Goal: Task Accomplishment & Management: Use online tool/utility

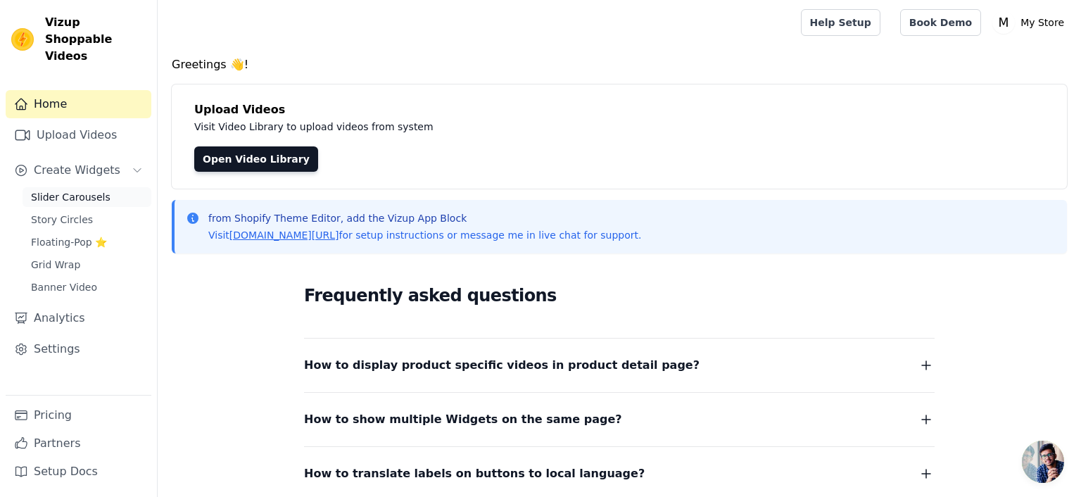
click at [86, 190] on span "Slider Carousels" at bounding box center [71, 197] width 80 height 14
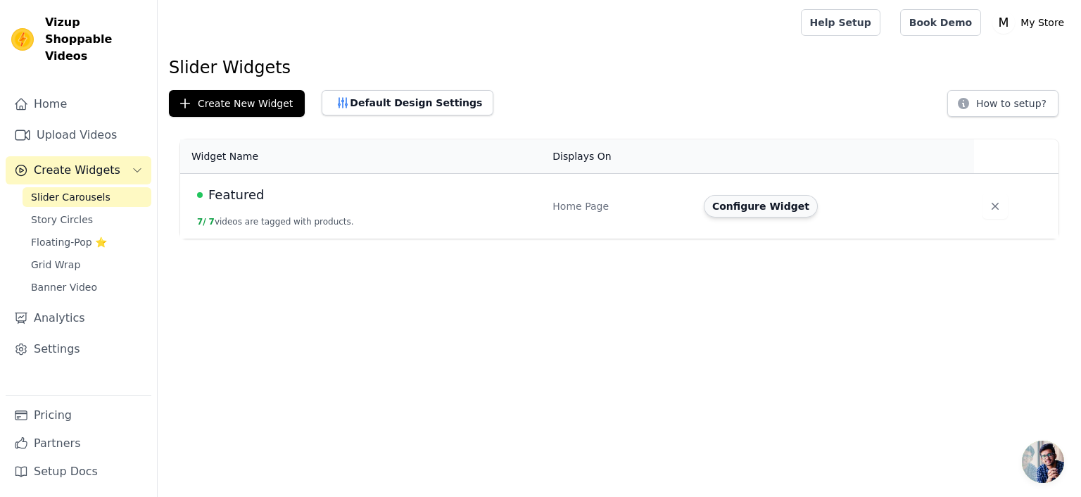
click at [767, 211] on button "Configure Widget" at bounding box center [761, 206] width 114 height 23
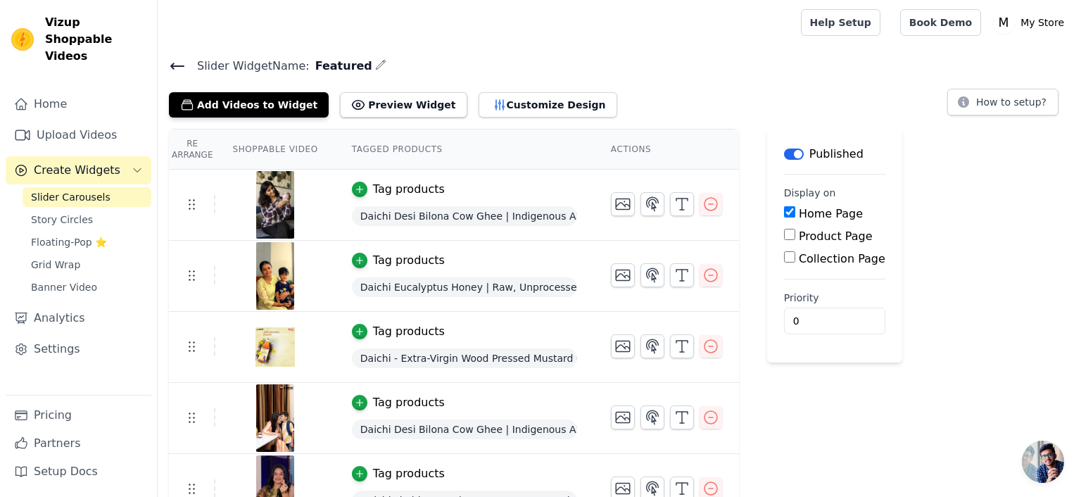
click at [379, 218] on span "Daichi Desi Bilona Cow Ghee | Indigenous A2 Cow Milk | Crafted Using Bilona Met…" at bounding box center [464, 216] width 225 height 20
click at [355, 189] on icon "button" at bounding box center [360, 189] width 10 height 10
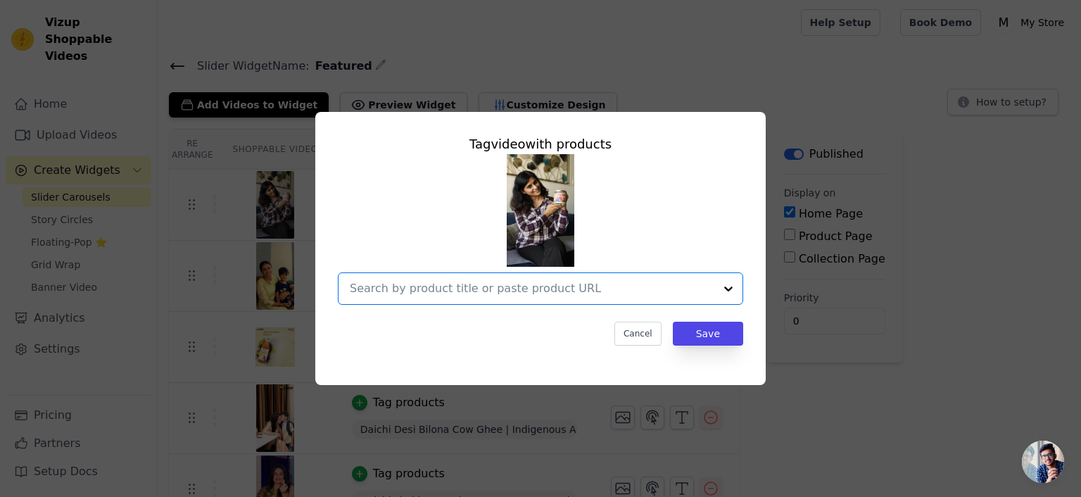
click at [629, 294] on input "text" at bounding box center [532, 288] width 365 height 17
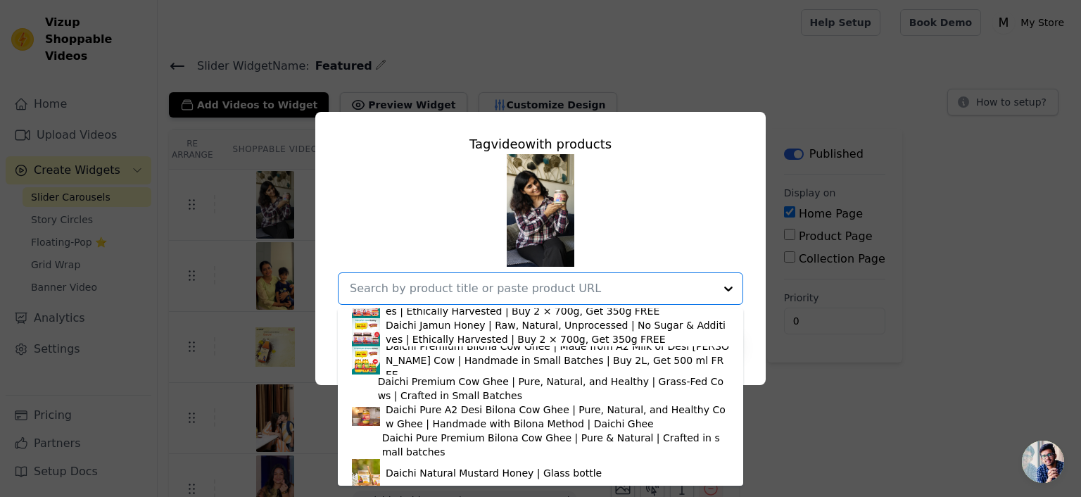
scroll to position [1791, 0]
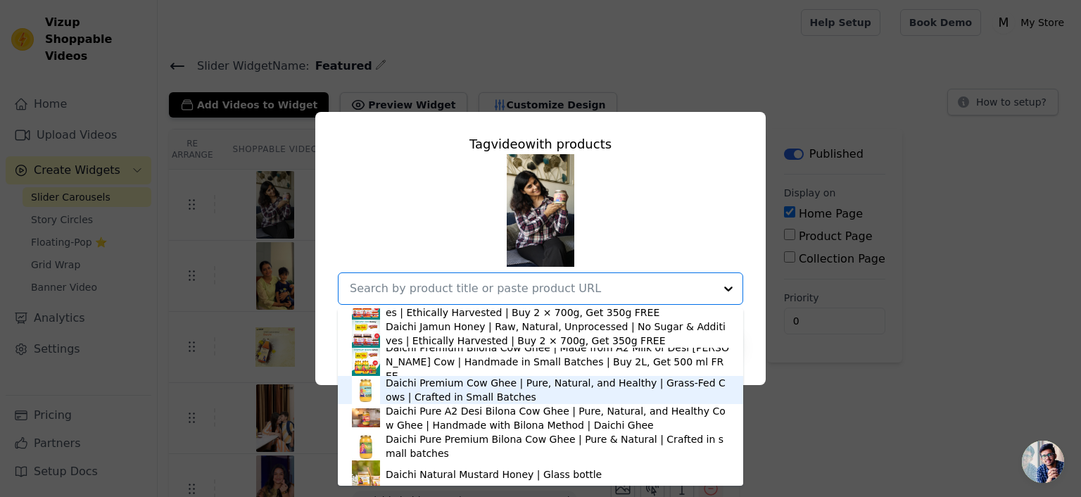
click at [453, 388] on div "Daichi Premium Cow Ghee | Pure, Natural, and Healthy | Grass-Fed Cows | Crafted…" at bounding box center [558, 390] width 344 height 28
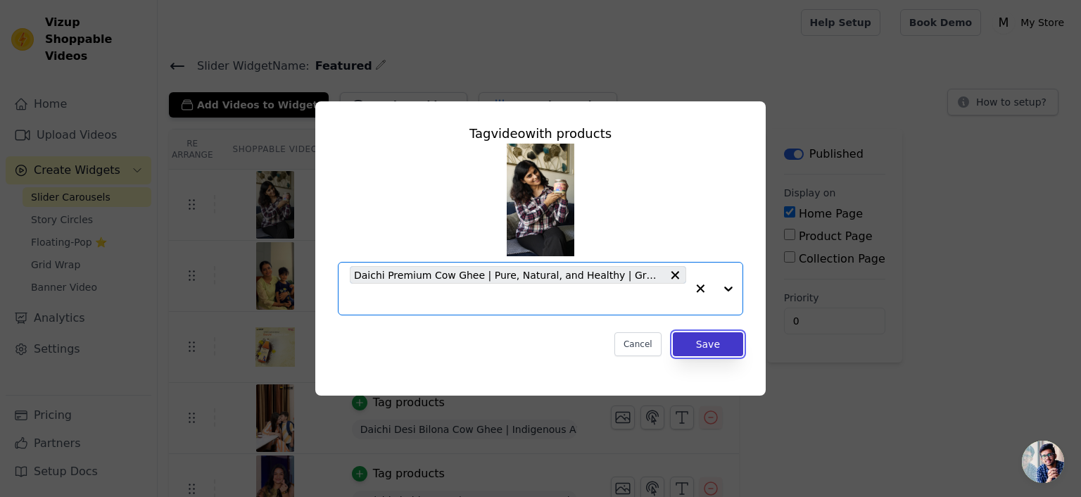
click at [727, 339] on button "Save" at bounding box center [708, 344] width 70 height 24
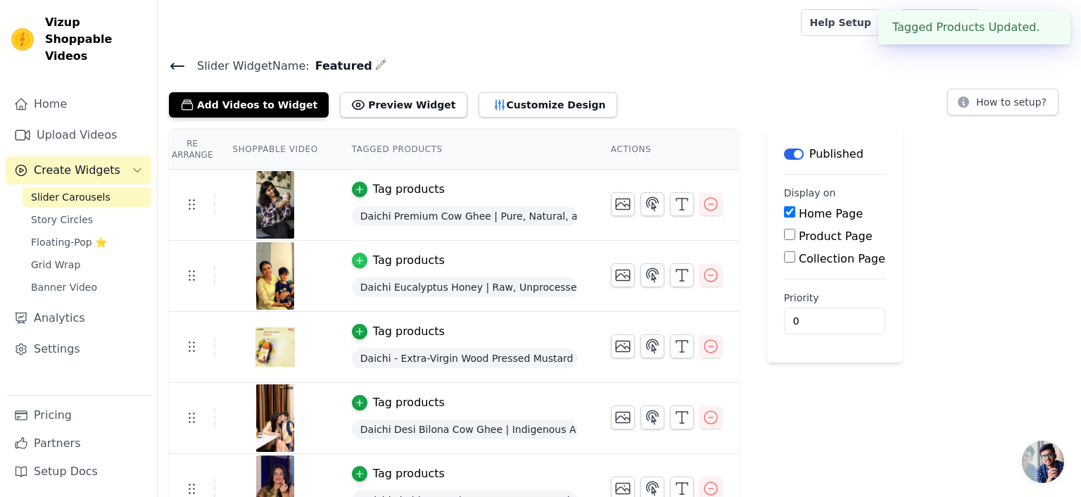
click at [356, 260] on icon "button" at bounding box center [359, 261] width 6 height 6
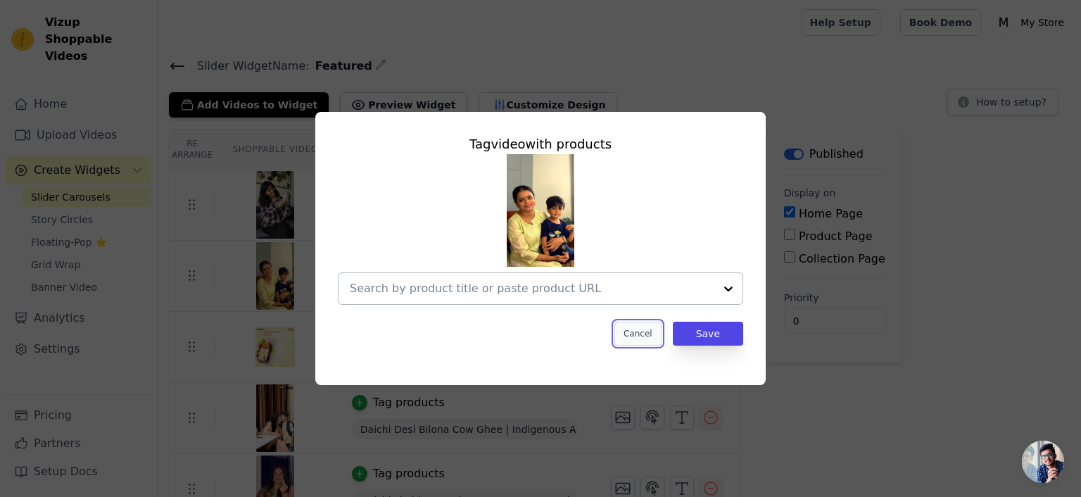
click at [644, 338] on button "Cancel" at bounding box center [638, 334] width 47 height 24
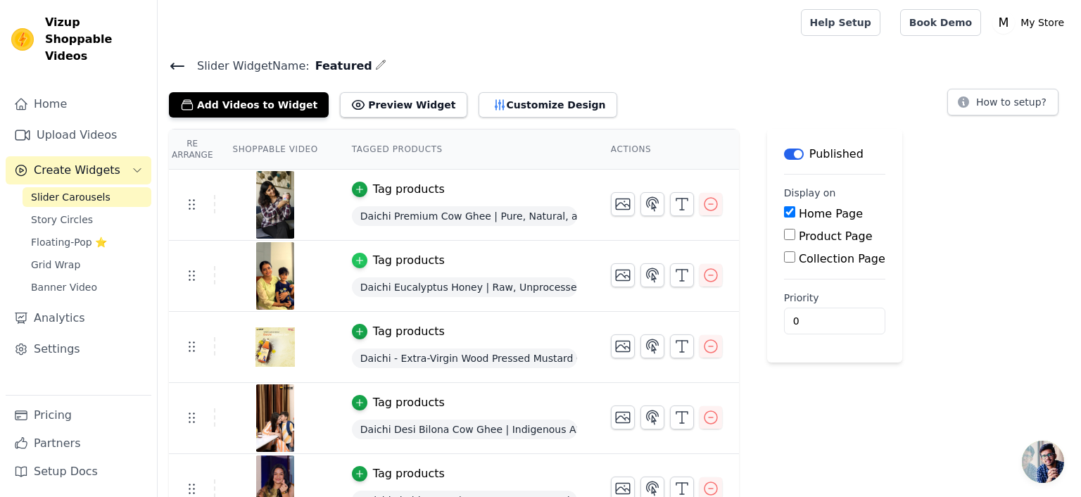
click at [355, 260] on icon "button" at bounding box center [360, 261] width 10 height 10
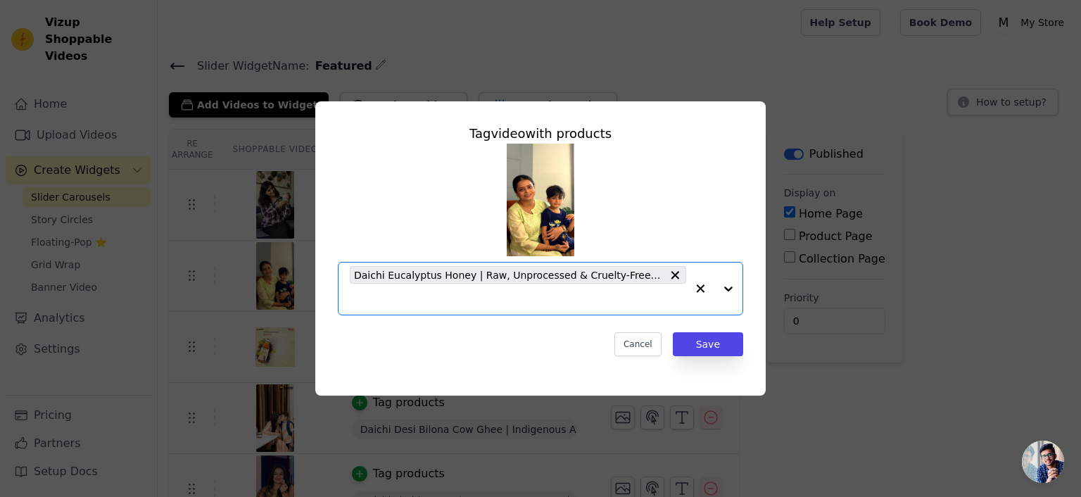
click at [537, 296] on input "text" at bounding box center [518, 299] width 337 height 17
type input "hony"
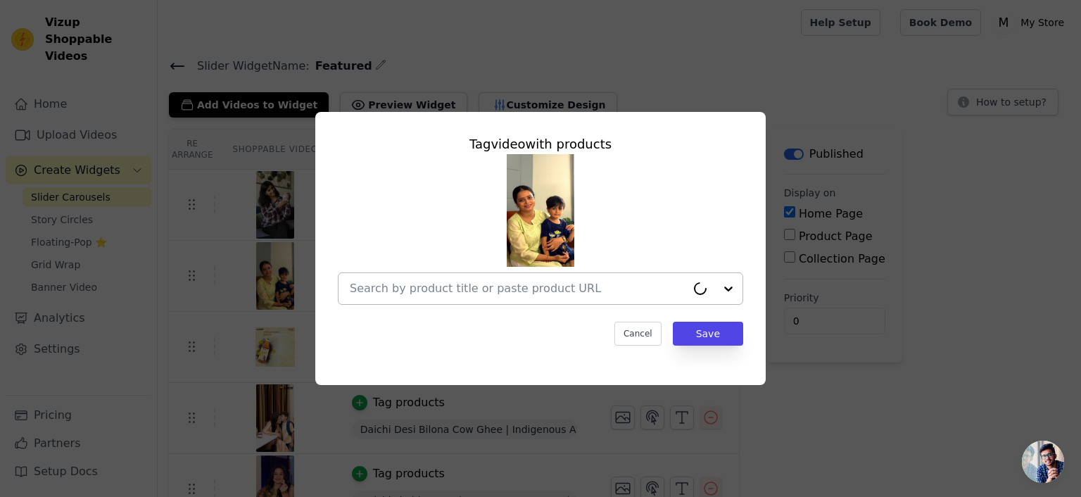
click at [562, 295] on input "text" at bounding box center [518, 288] width 337 height 17
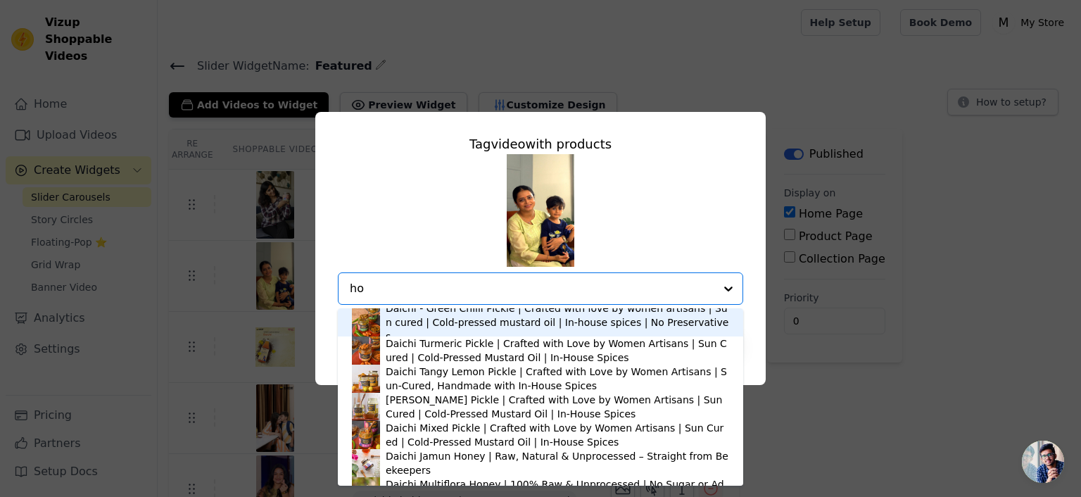
type input "hon"
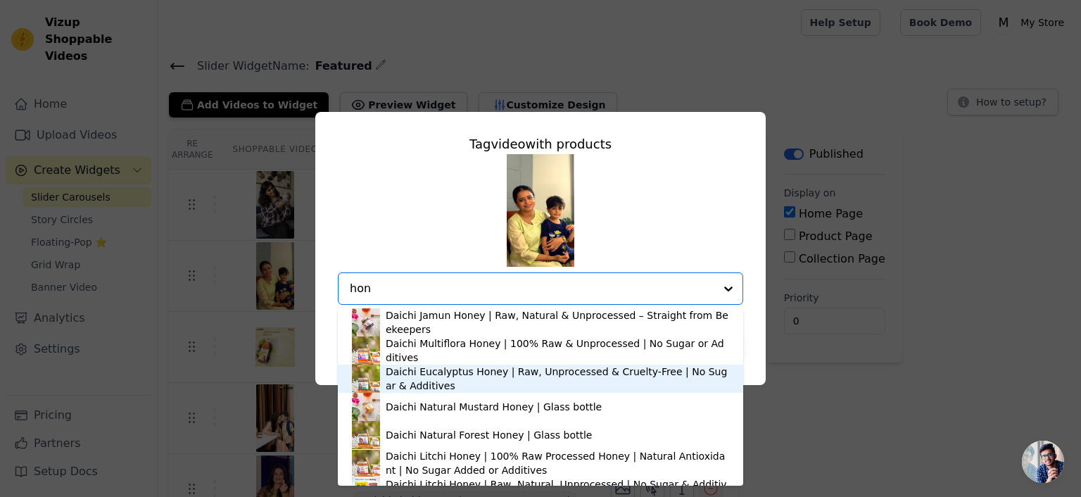
click at [420, 383] on div "Daichi Eucalyptus Honey | Raw, Unprocessed & Cruelty-Free | No Sugar & Additives" at bounding box center [558, 379] width 344 height 28
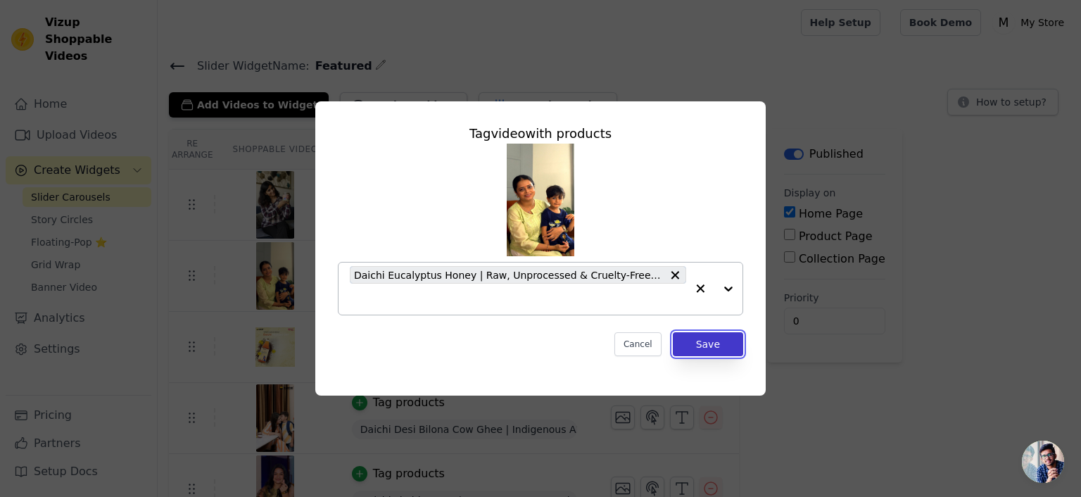
click at [712, 337] on button "Save" at bounding box center [708, 344] width 70 height 24
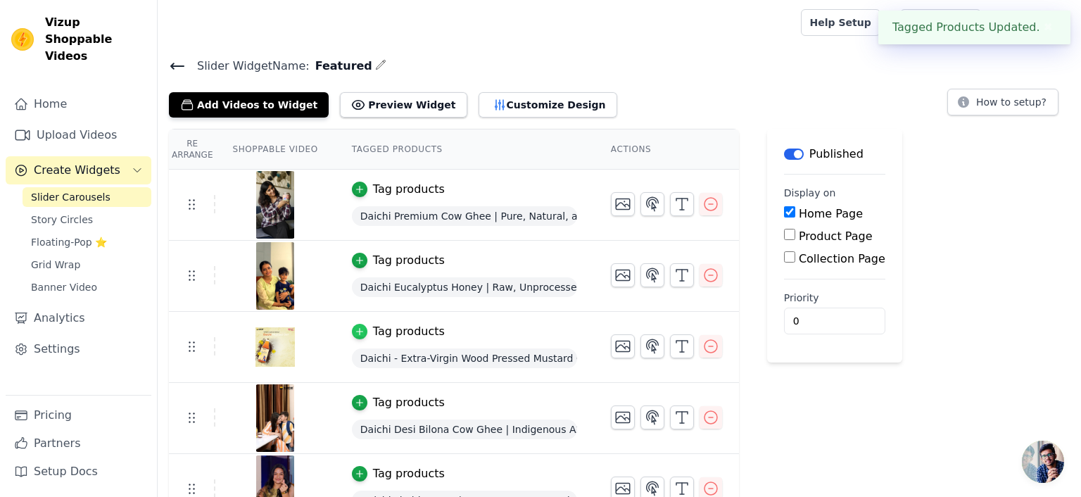
click at [355, 327] on icon "button" at bounding box center [360, 332] width 10 height 10
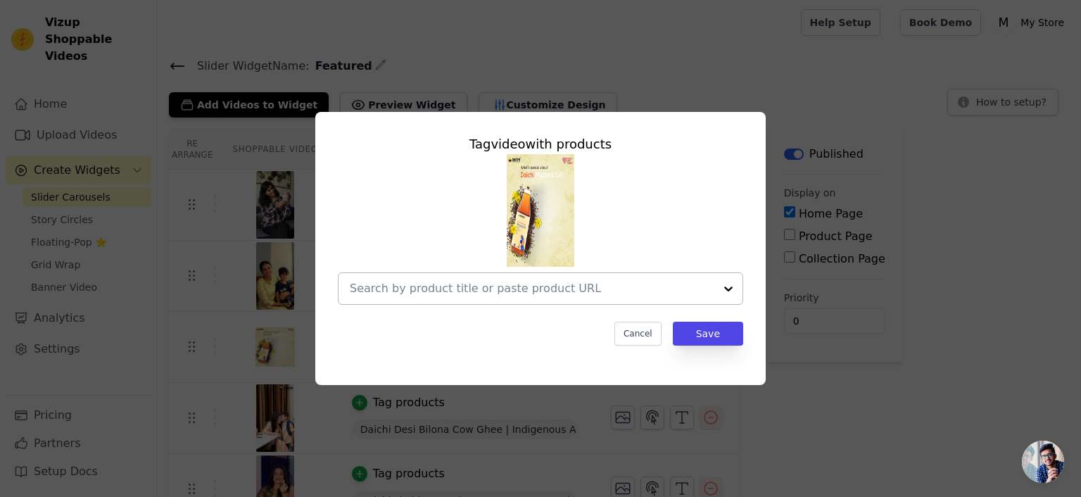
click at [491, 296] on input "text" at bounding box center [532, 288] width 365 height 17
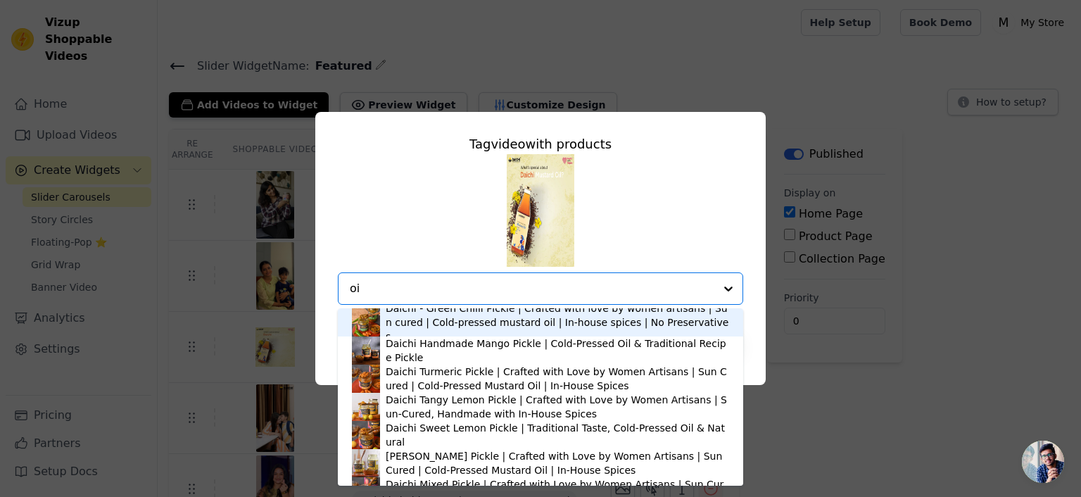
type input "oil"
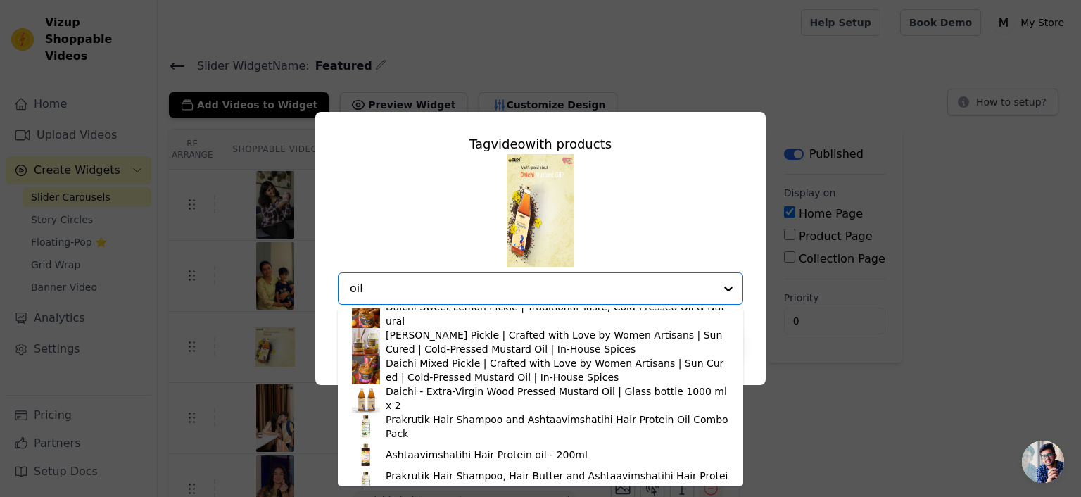
scroll to position [137, 0]
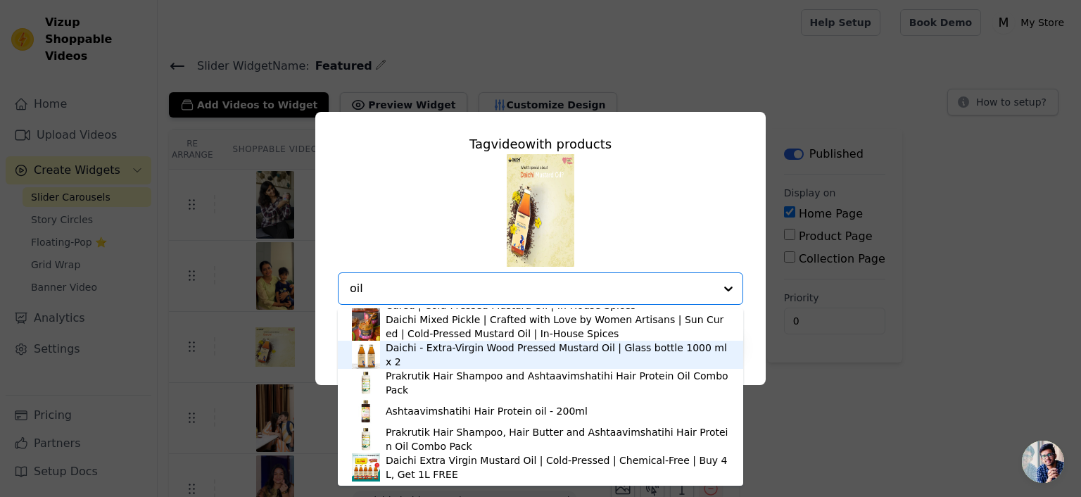
click at [486, 366] on div "Daichi - Extra-Virgin Wood Pressed Mustard Oil | Glass bottle 1000 ml x 2" at bounding box center [540, 355] width 377 height 28
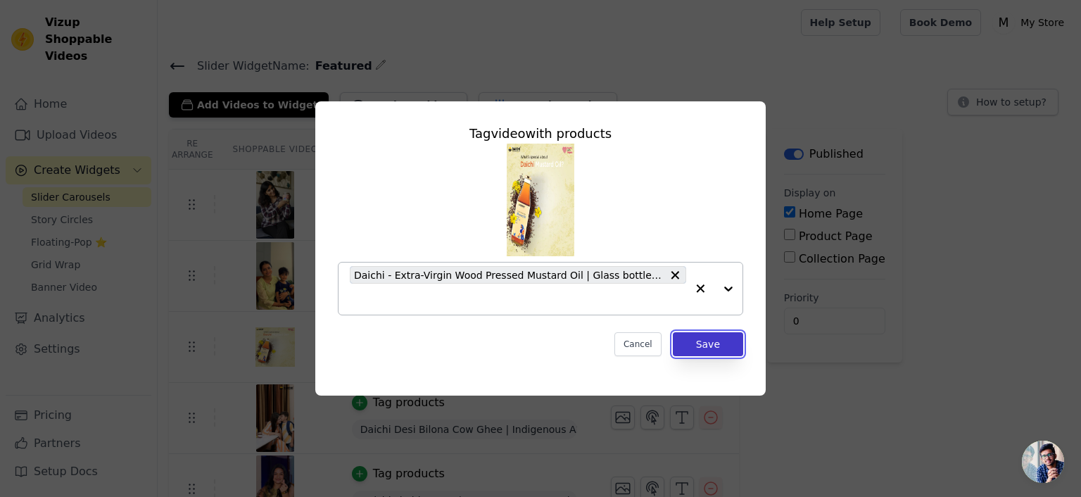
click at [728, 342] on button "Save" at bounding box center [708, 344] width 70 height 24
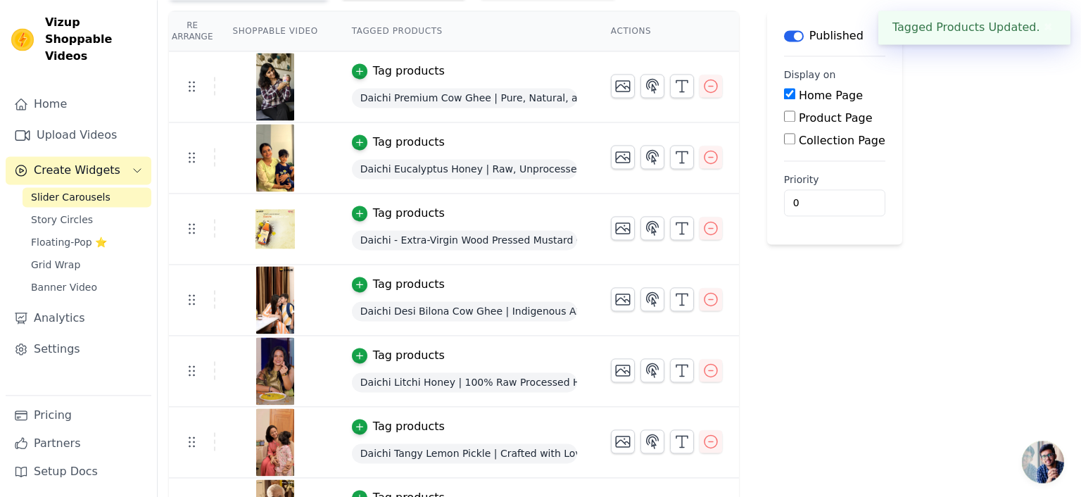
scroll to position [149, 0]
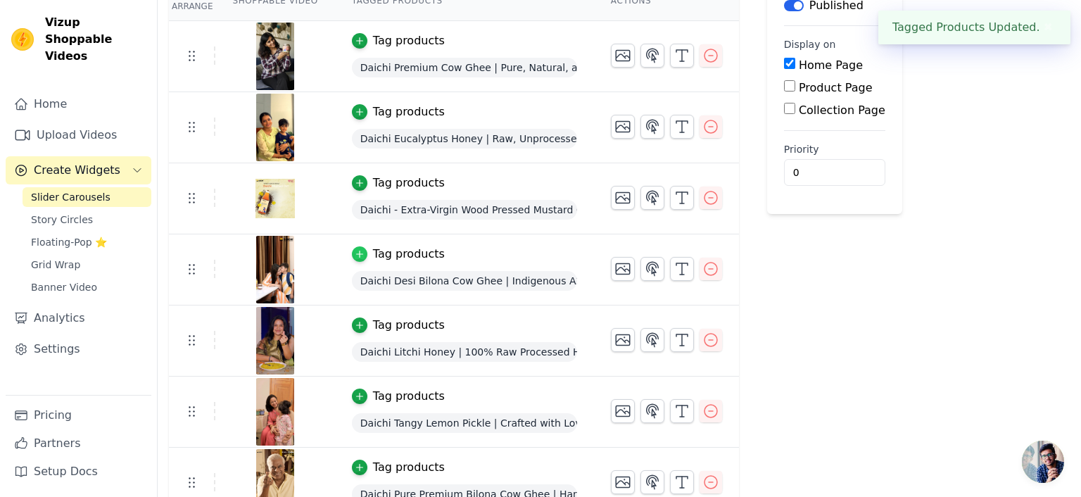
click at [355, 249] on icon "button" at bounding box center [360, 254] width 10 height 10
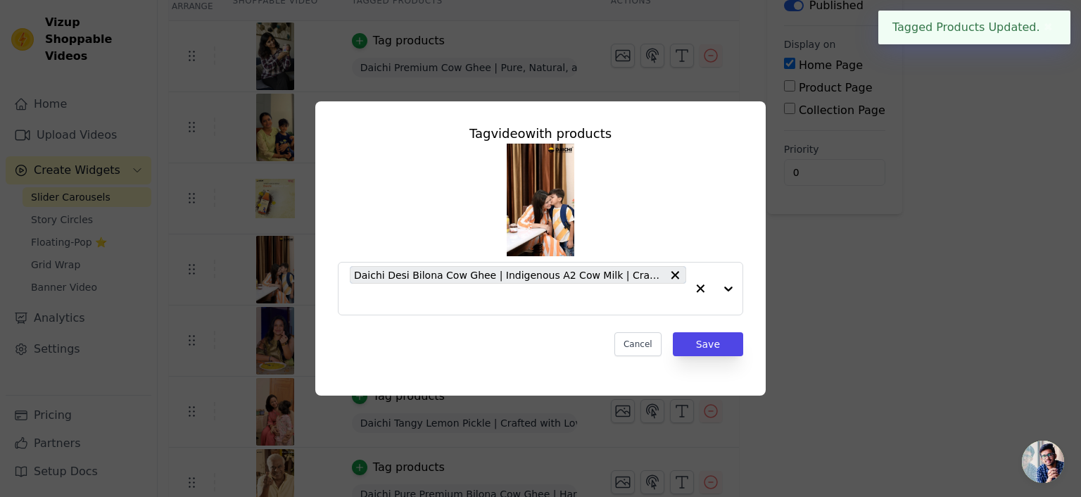
scroll to position [0, 0]
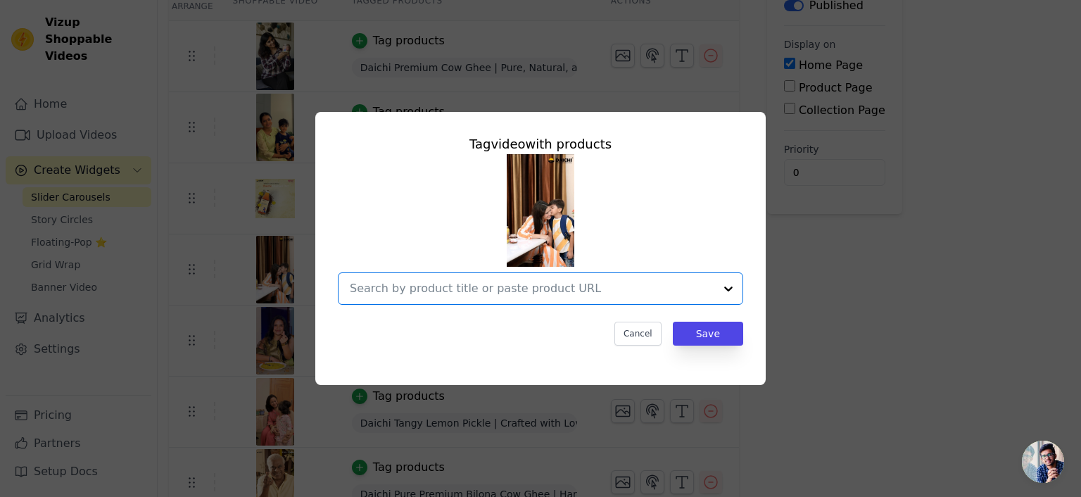
click at [628, 294] on input "text" at bounding box center [532, 288] width 365 height 17
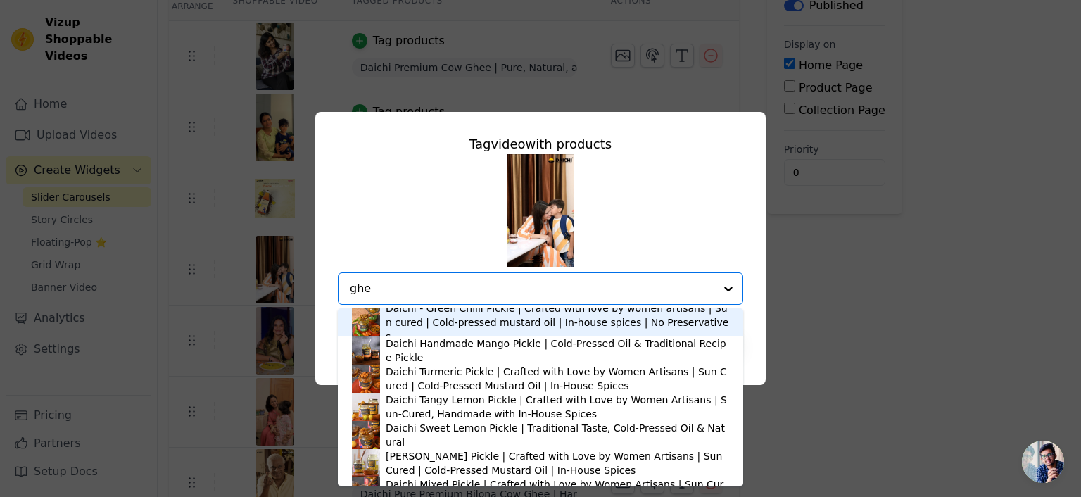
type input "ghee"
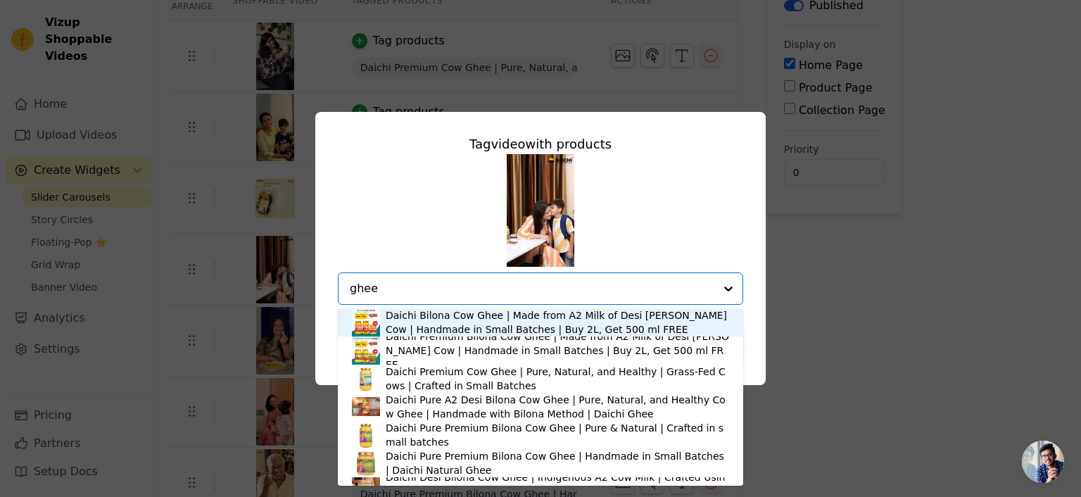
click at [556, 324] on div "Daichi Bilona Cow Ghee | Made from A2 Milk of Desi [PERSON_NAME] Cow | Handmade…" at bounding box center [558, 322] width 344 height 28
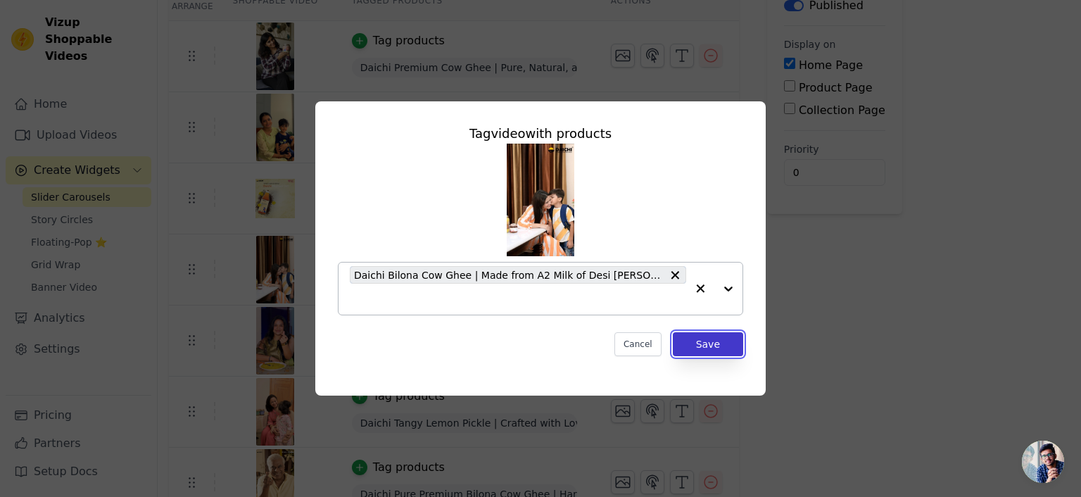
click at [717, 348] on button "Save" at bounding box center [708, 344] width 70 height 24
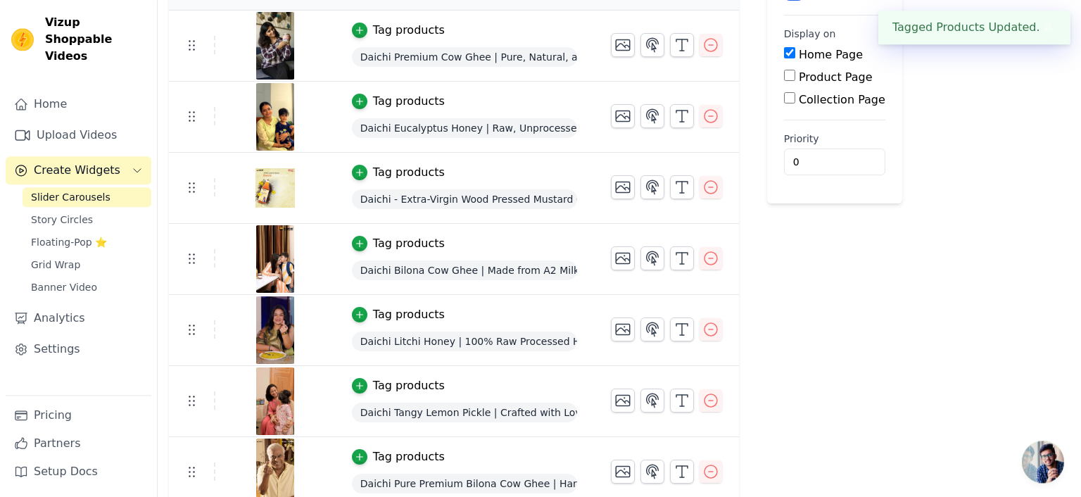
scroll to position [168, 0]
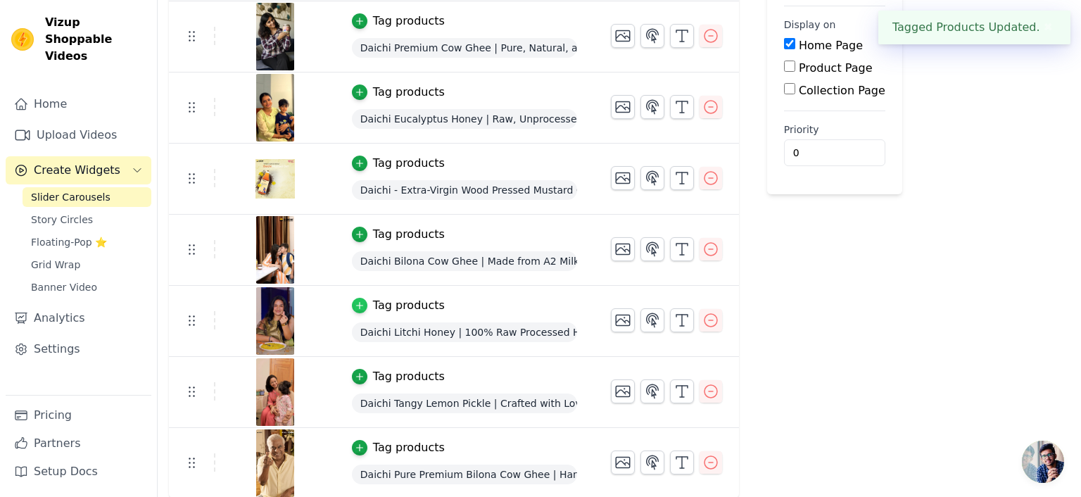
click at [356, 303] on icon "button" at bounding box center [359, 306] width 6 height 6
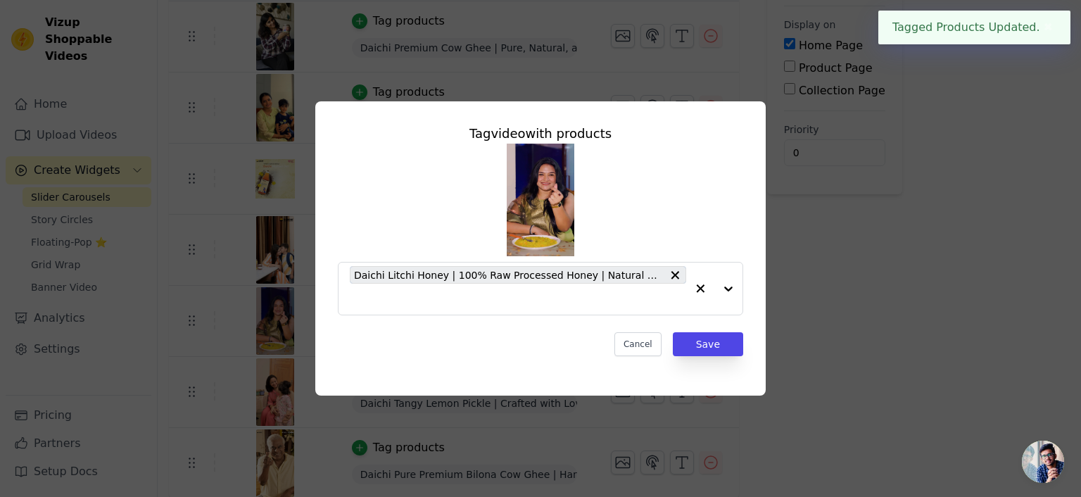
scroll to position [0, 0]
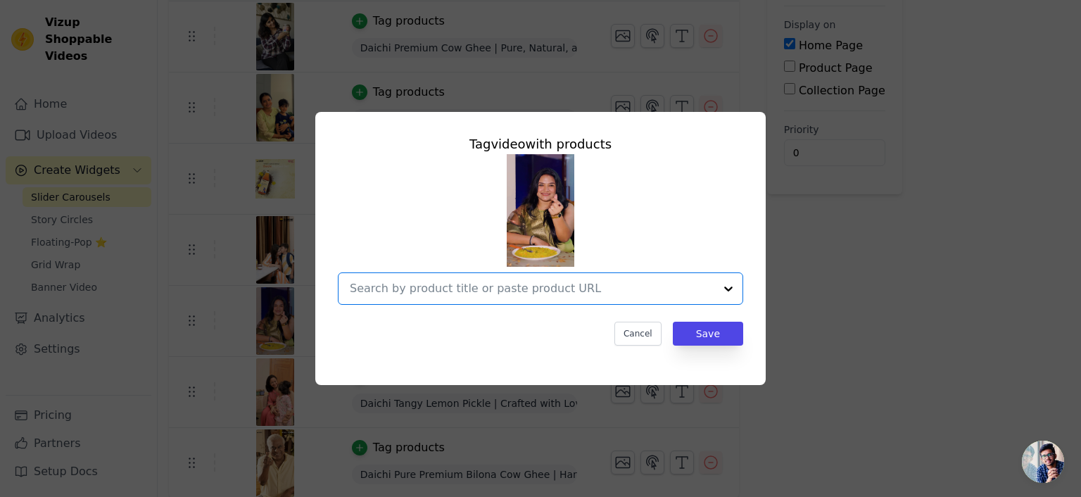
click at [514, 287] on input "text" at bounding box center [532, 288] width 365 height 17
type input "j"
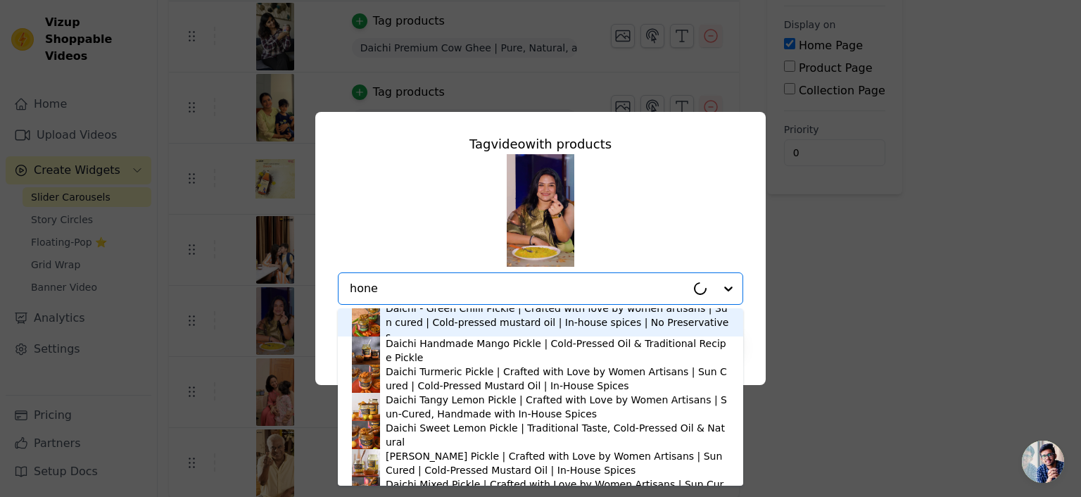
type input "honey"
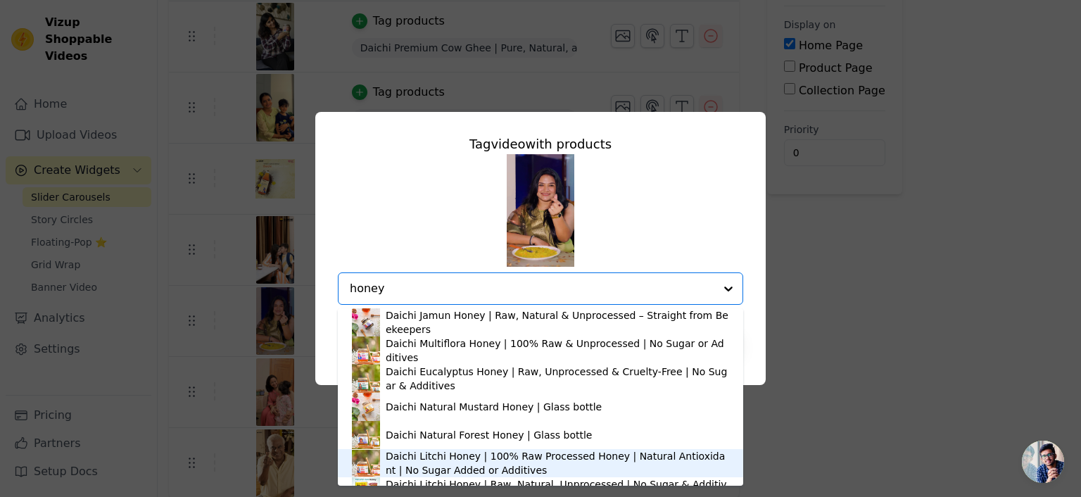
click at [485, 457] on div "Daichi Litchi Honey | 100% Raw Processed Honey | Natural Antioxidant | No Sugar…" at bounding box center [558, 463] width 344 height 28
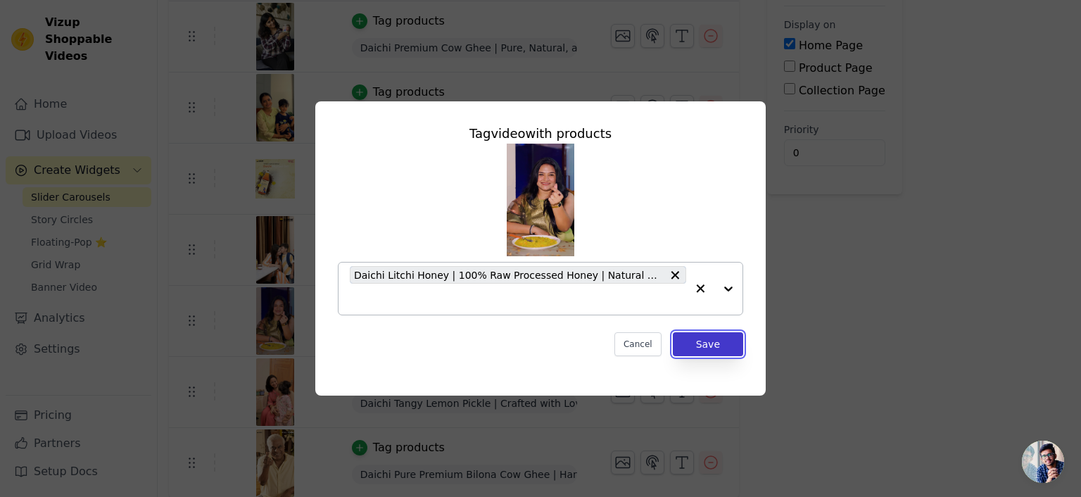
click at [707, 344] on button "Save" at bounding box center [708, 344] width 70 height 24
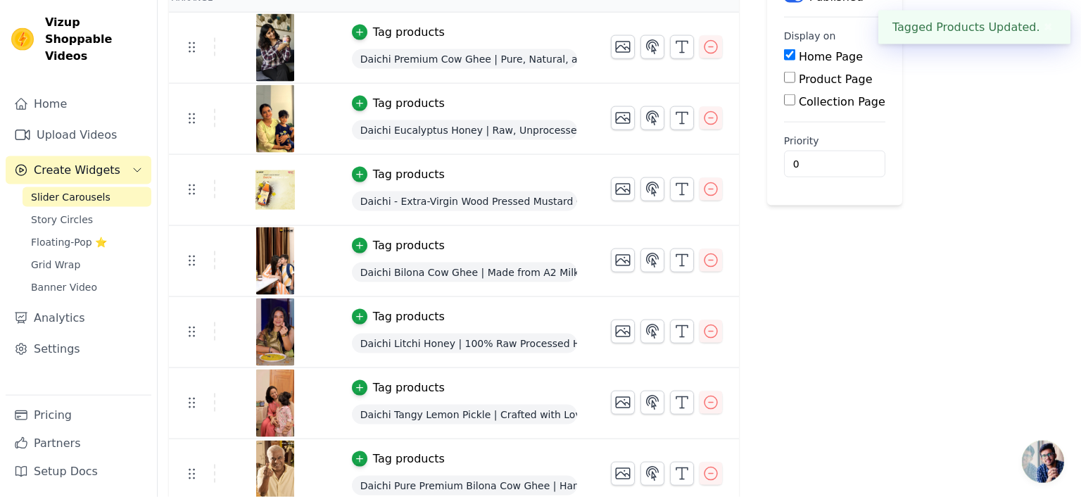
scroll to position [168, 0]
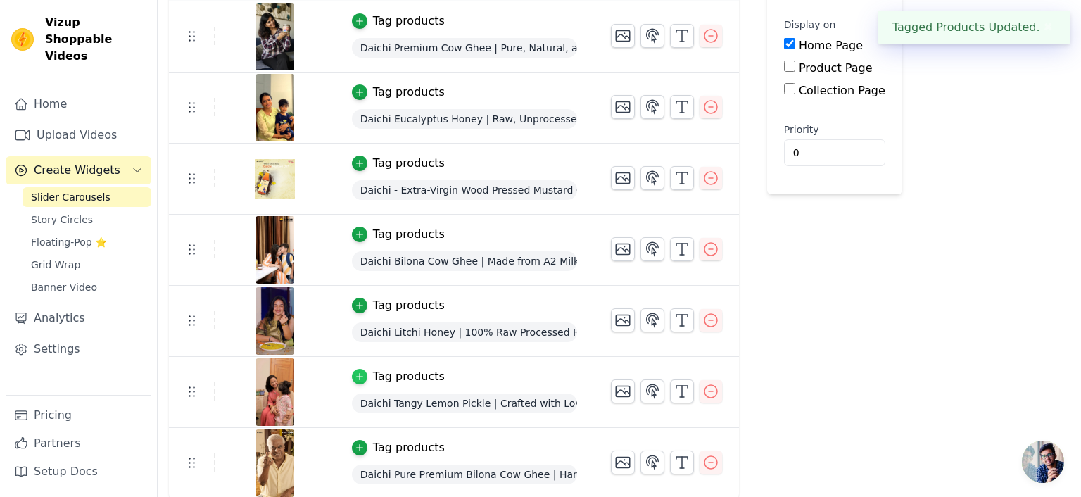
click at [355, 373] on icon "button" at bounding box center [360, 377] width 10 height 10
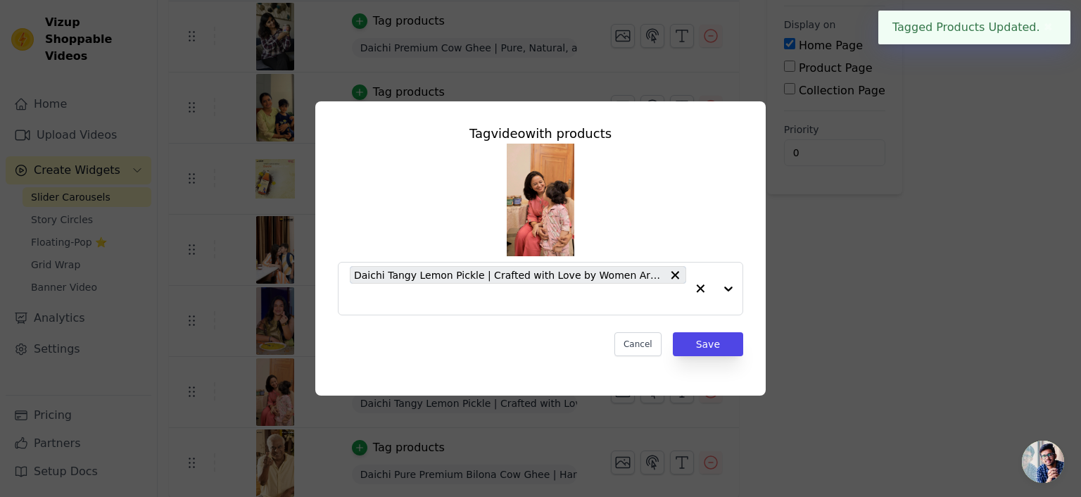
scroll to position [0, 0]
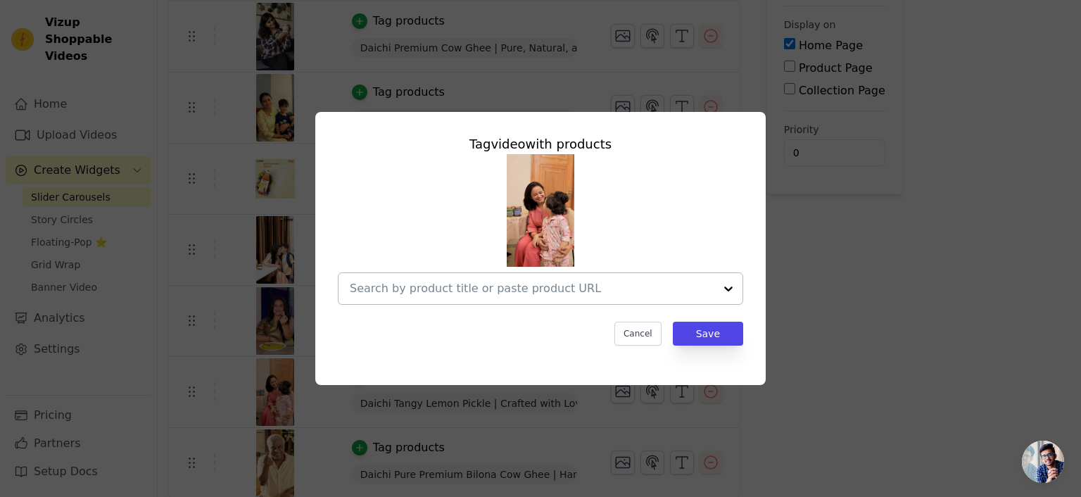
click at [505, 287] on input "text" at bounding box center [532, 288] width 365 height 17
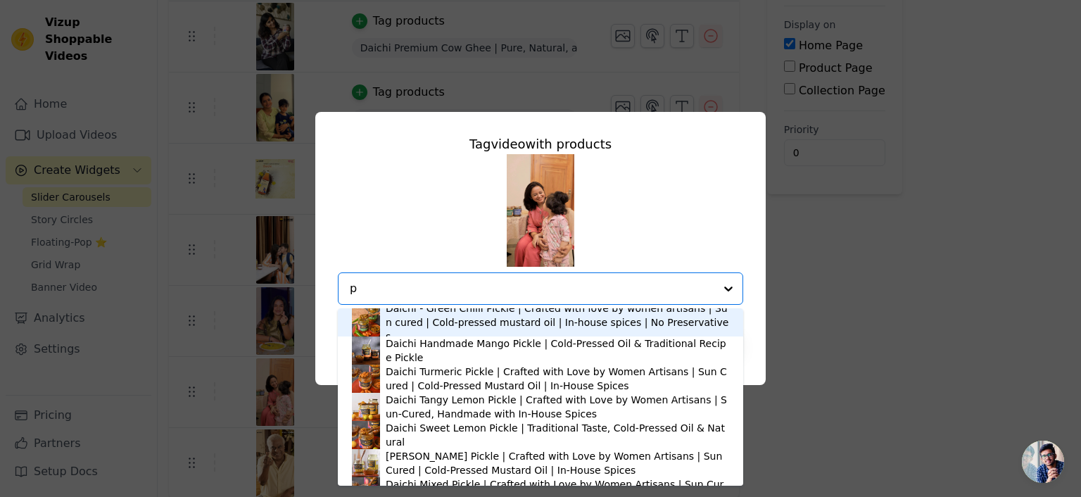
type input "pi"
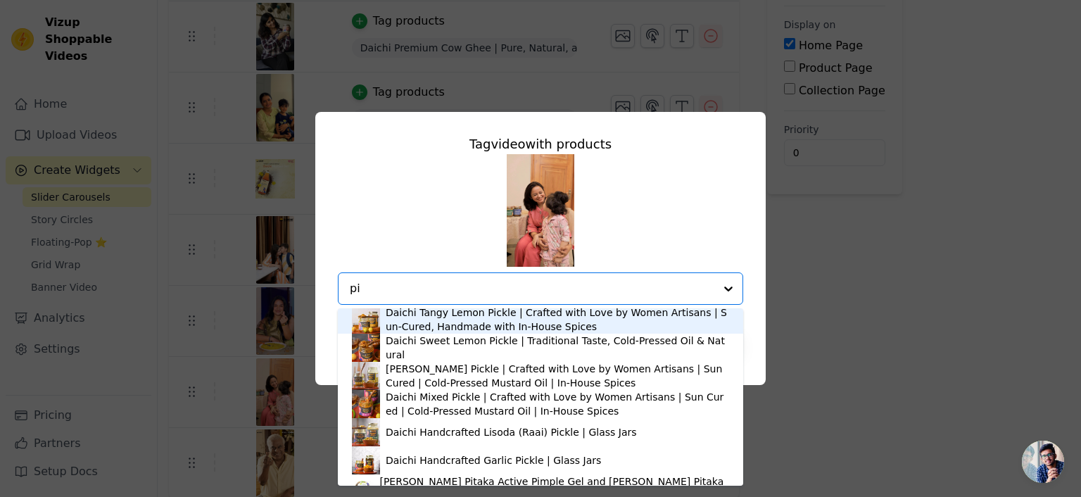
scroll to position [91, 0]
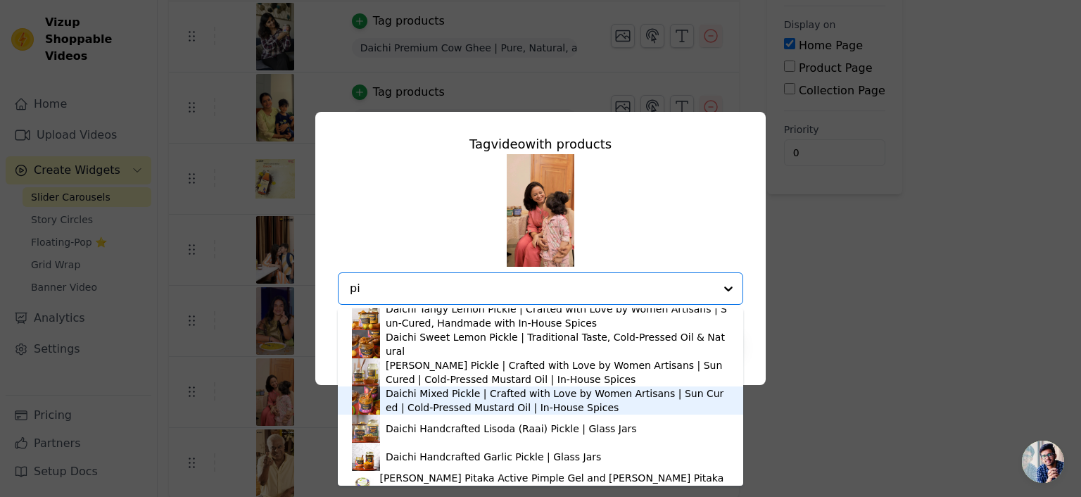
click at [494, 398] on div "Daichi Mixed Pickle | Crafted with Love by Women Artisans | Sun Cured | Cold-Pr…" at bounding box center [558, 401] width 344 height 28
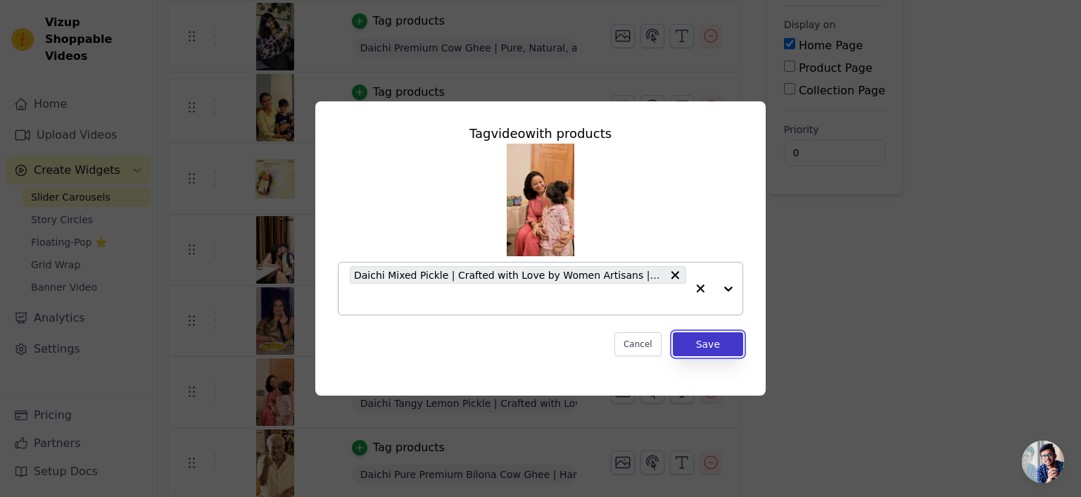
click at [703, 348] on button "Save" at bounding box center [708, 344] width 70 height 24
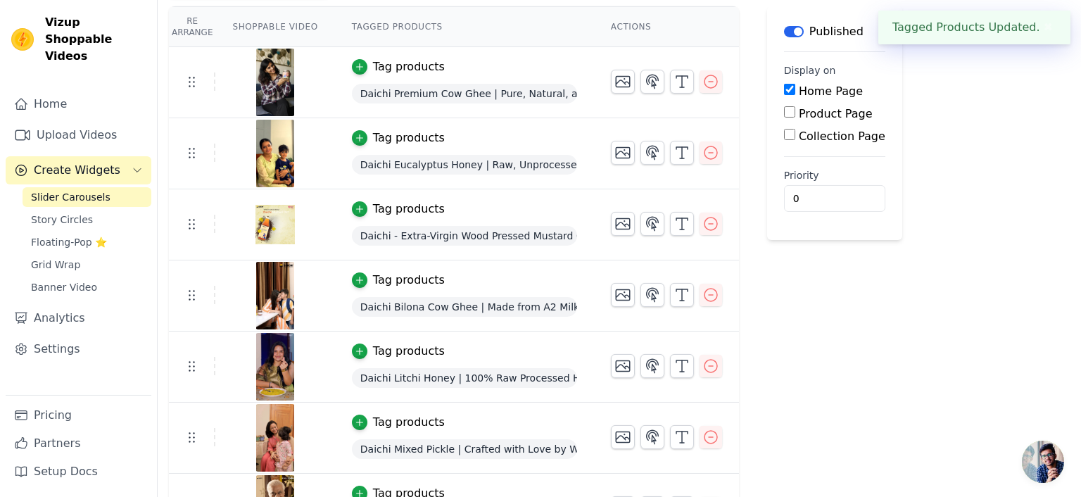
scroll to position [168, 0]
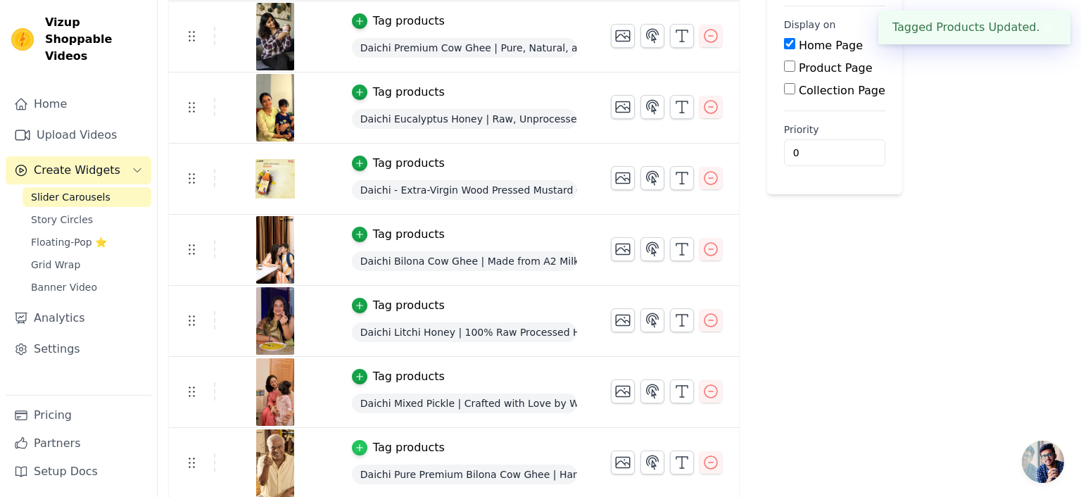
click at [355, 445] on icon "button" at bounding box center [360, 448] width 10 height 10
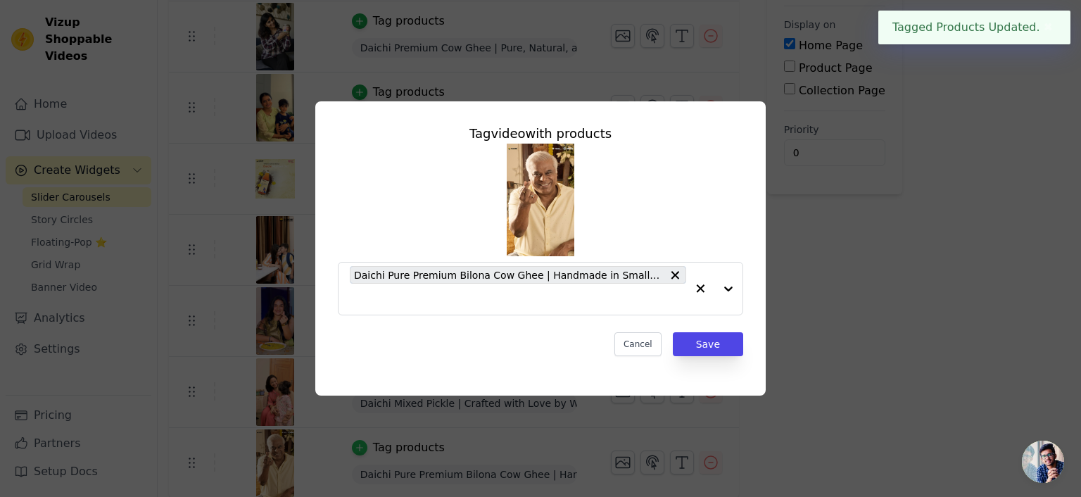
scroll to position [0, 0]
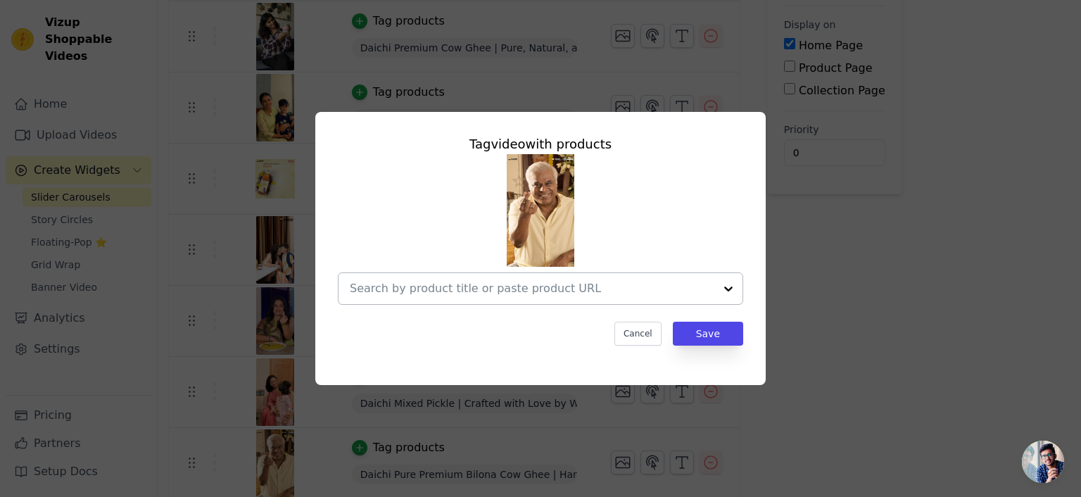
click at [516, 292] on input "text" at bounding box center [532, 288] width 365 height 17
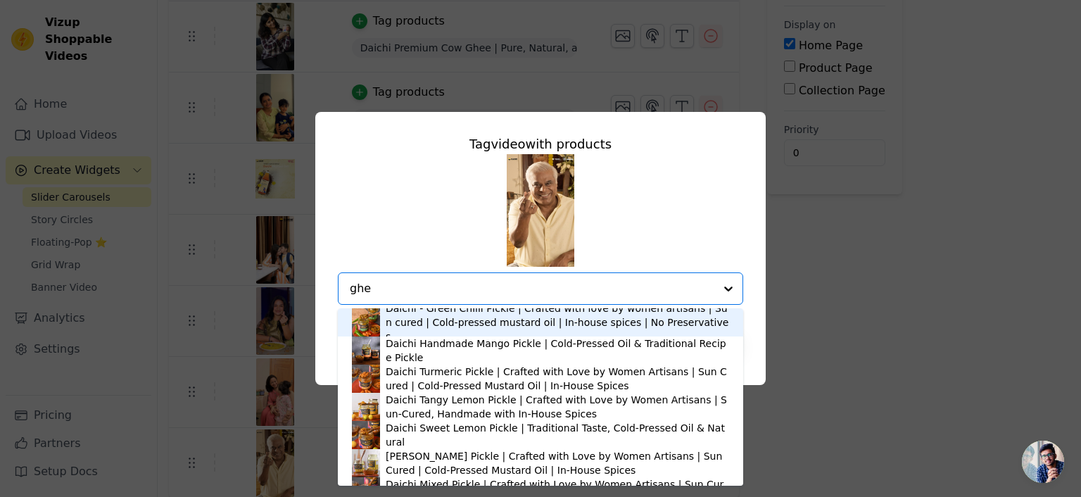
type input "ghee"
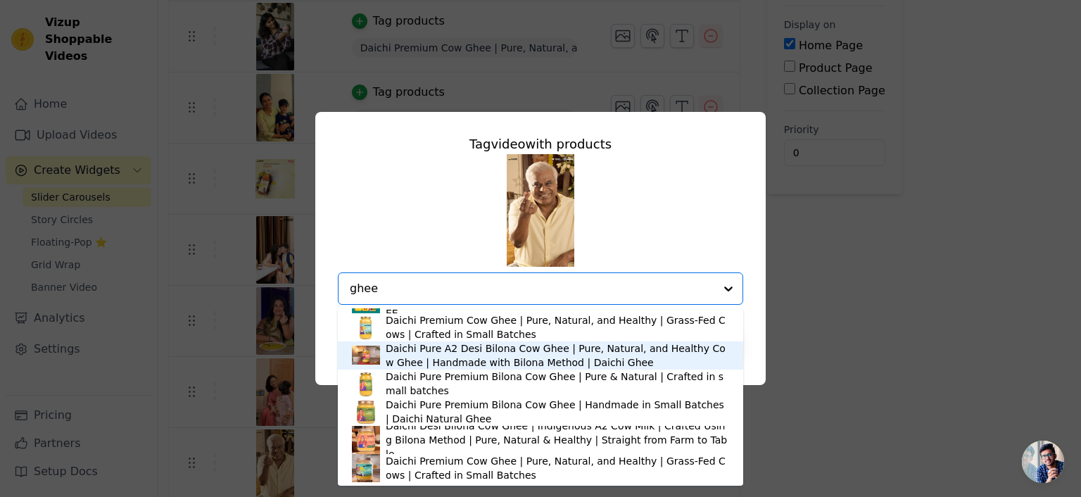
scroll to position [52, 0]
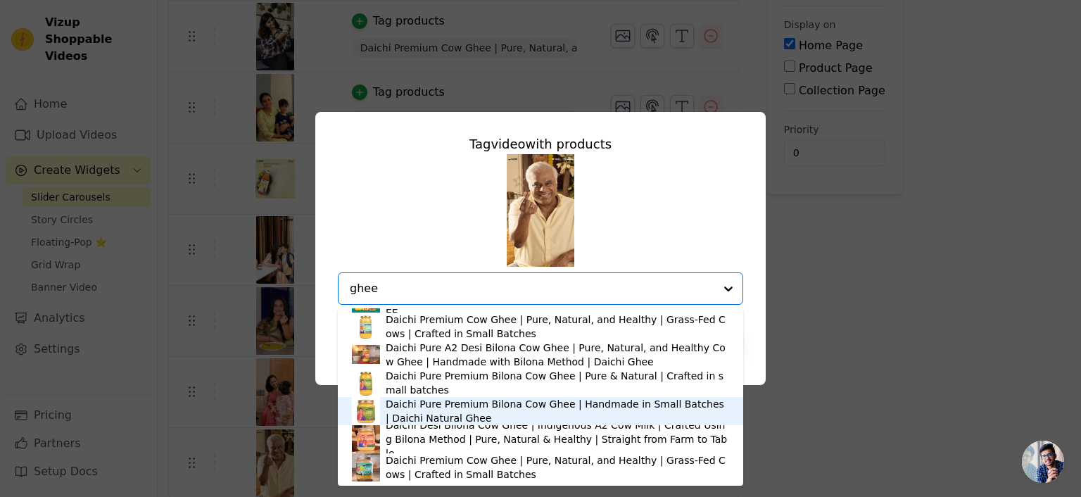
click at [492, 411] on div "Daichi Pure Premium Bilona Cow Ghee | Handmade in Small Batches | Daichi Natura…" at bounding box center [558, 411] width 344 height 28
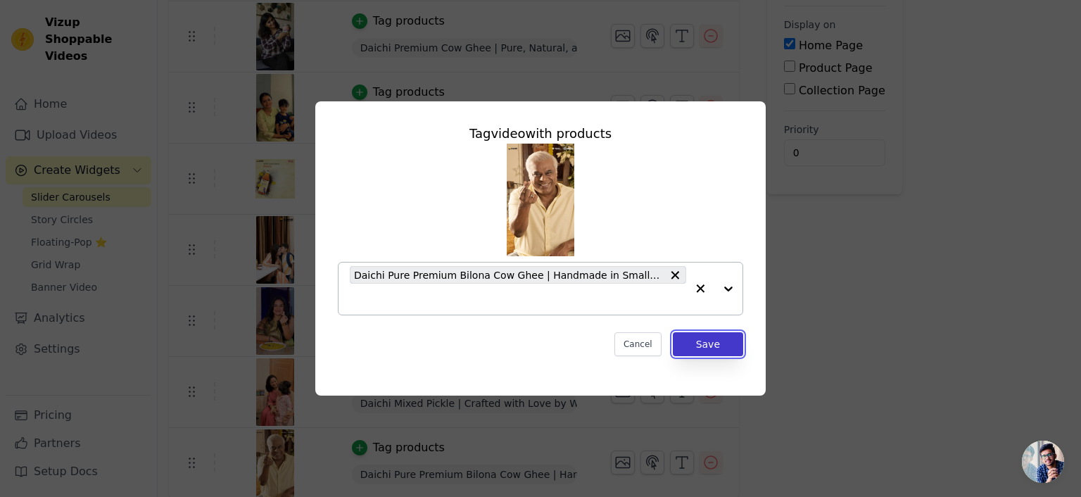
click at [729, 345] on button "Save" at bounding box center [708, 344] width 70 height 24
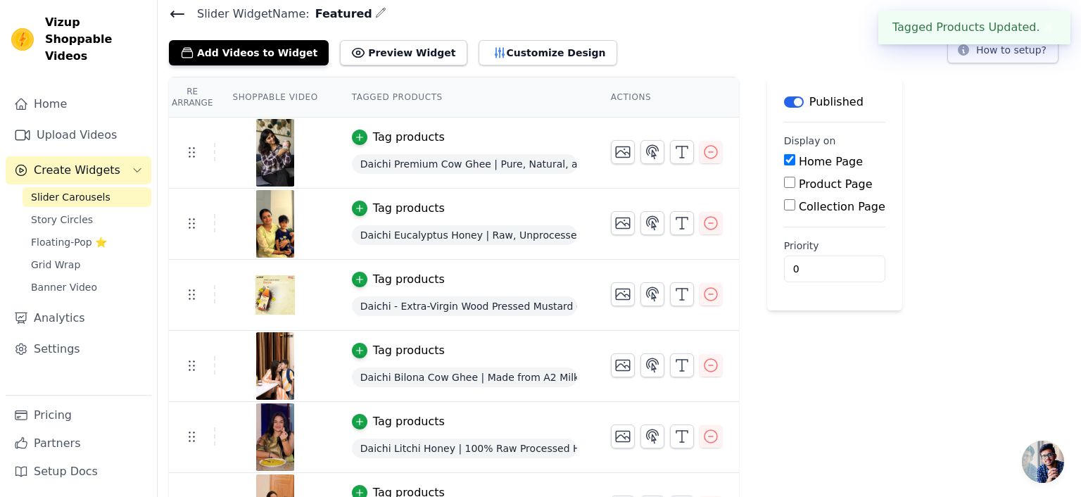
scroll to position [0, 0]
